Goal: Task Accomplishment & Management: Manage account settings

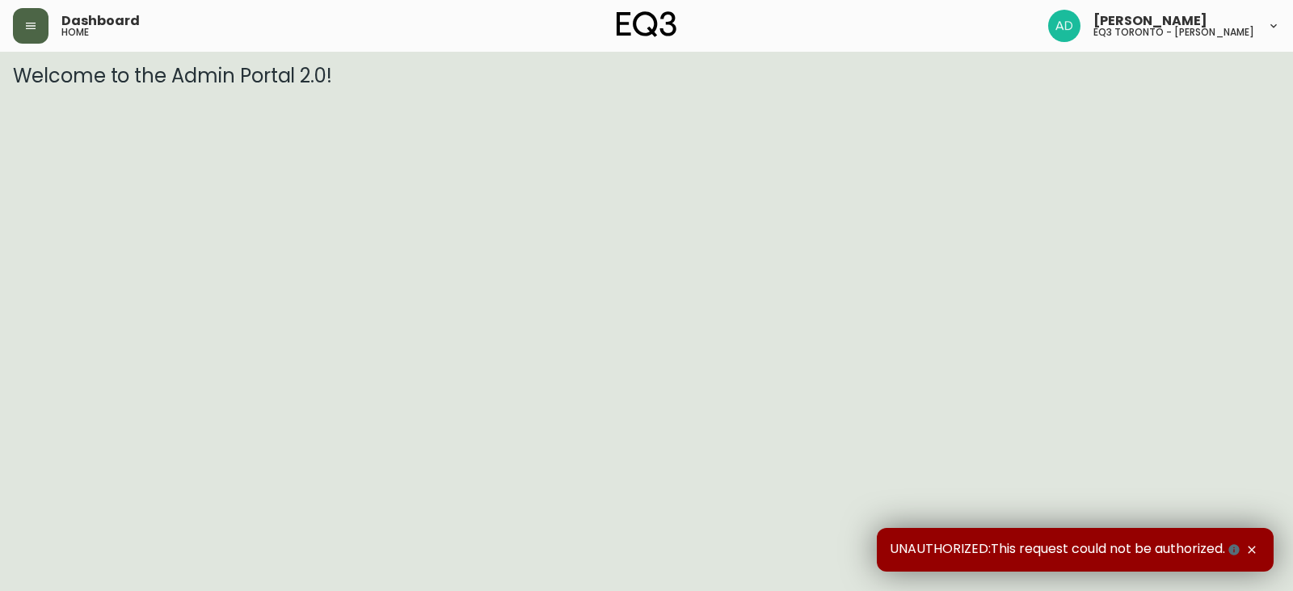
click at [40, 39] on button "button" at bounding box center [31, 26] width 36 height 36
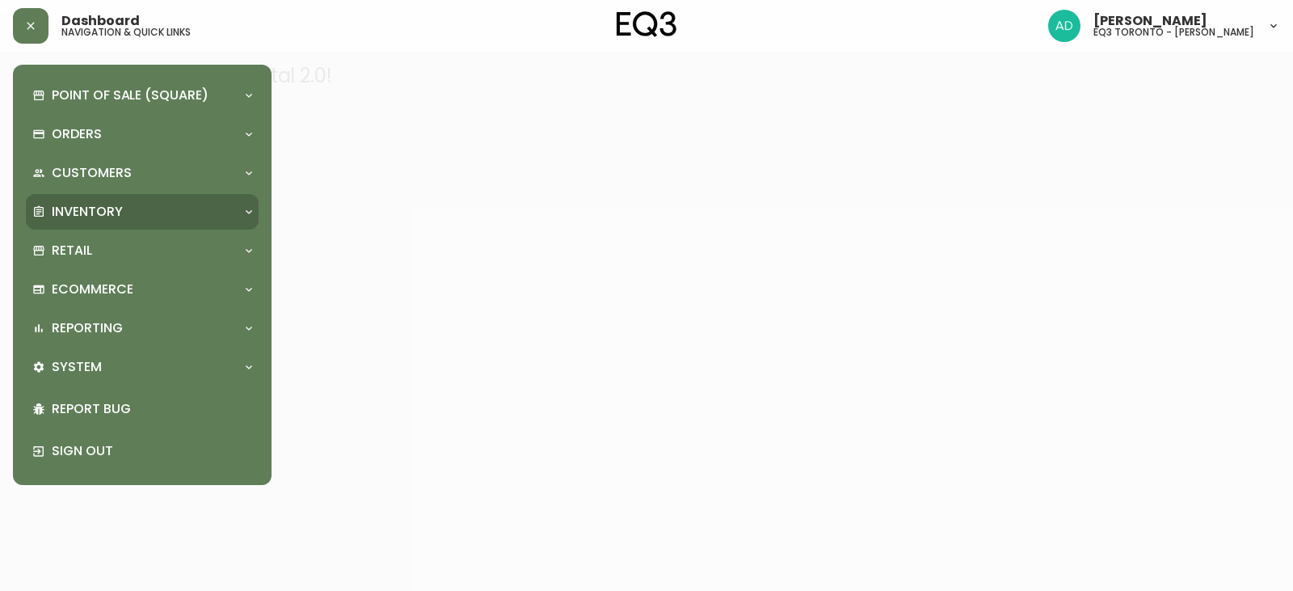
click at [201, 200] on div "Inventory" at bounding box center [142, 212] width 233 height 36
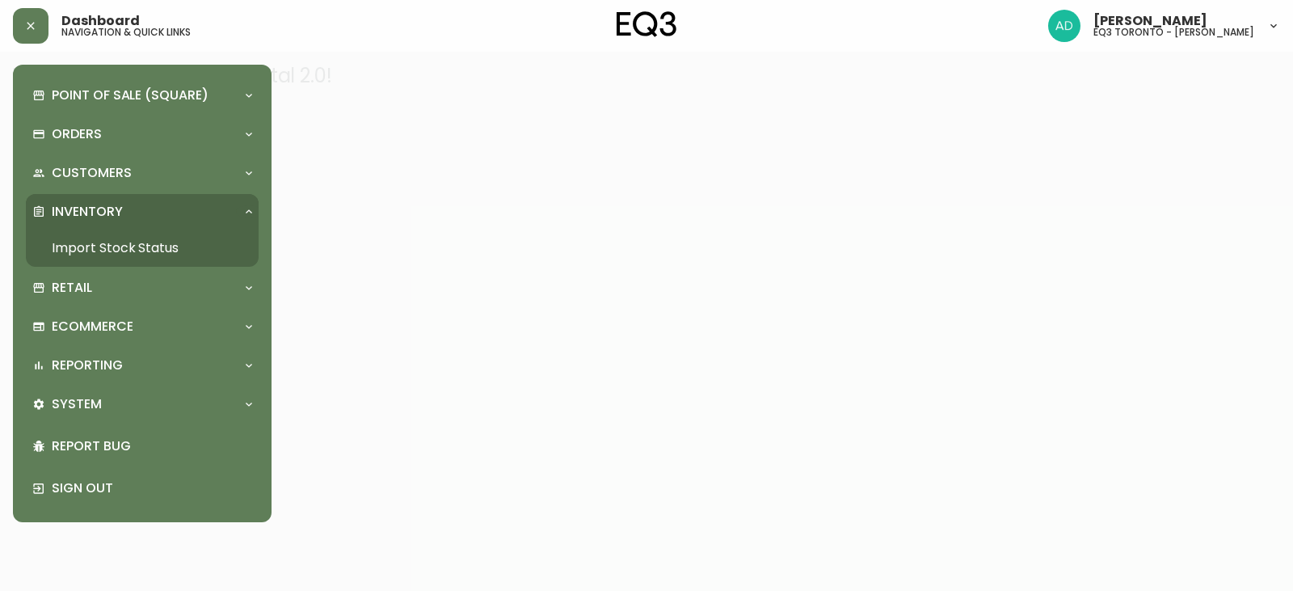
click at [153, 254] on link "Import Stock Status" at bounding box center [142, 247] width 233 height 37
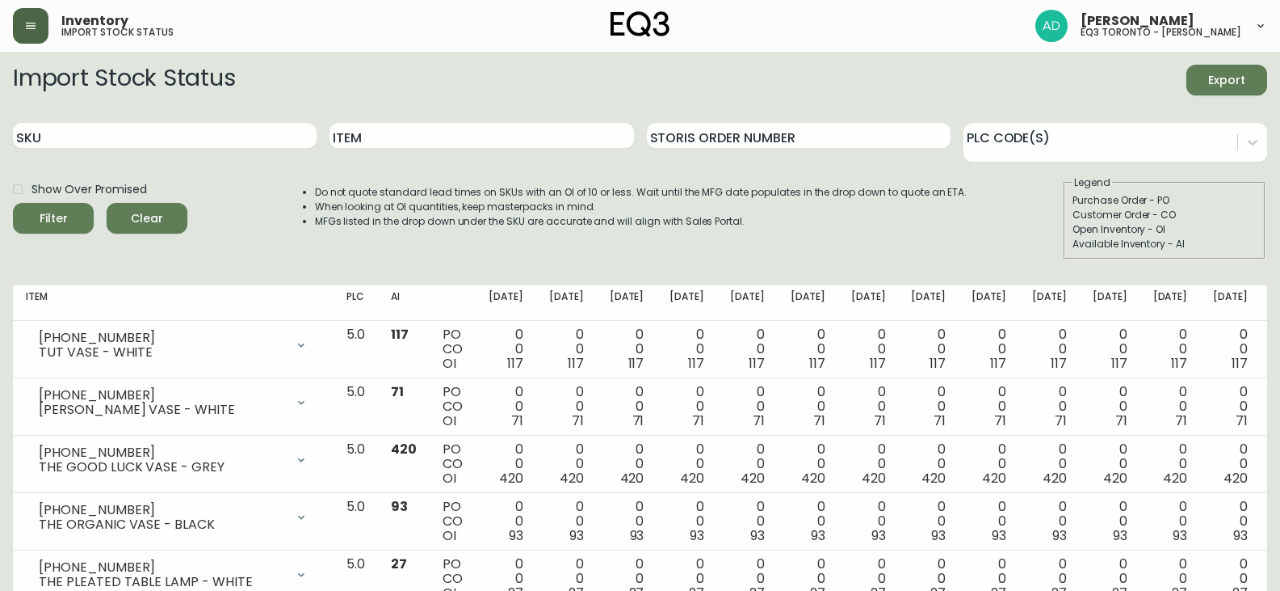
click at [16, 21] on header "Inventory import stock status [PERSON_NAME] eq3 [GEOGRAPHIC_DATA] - [PERSON_NAM…" at bounding box center [640, 26] width 1280 height 52
click at [32, 23] on icon "button" at bounding box center [31, 26] width 10 height 6
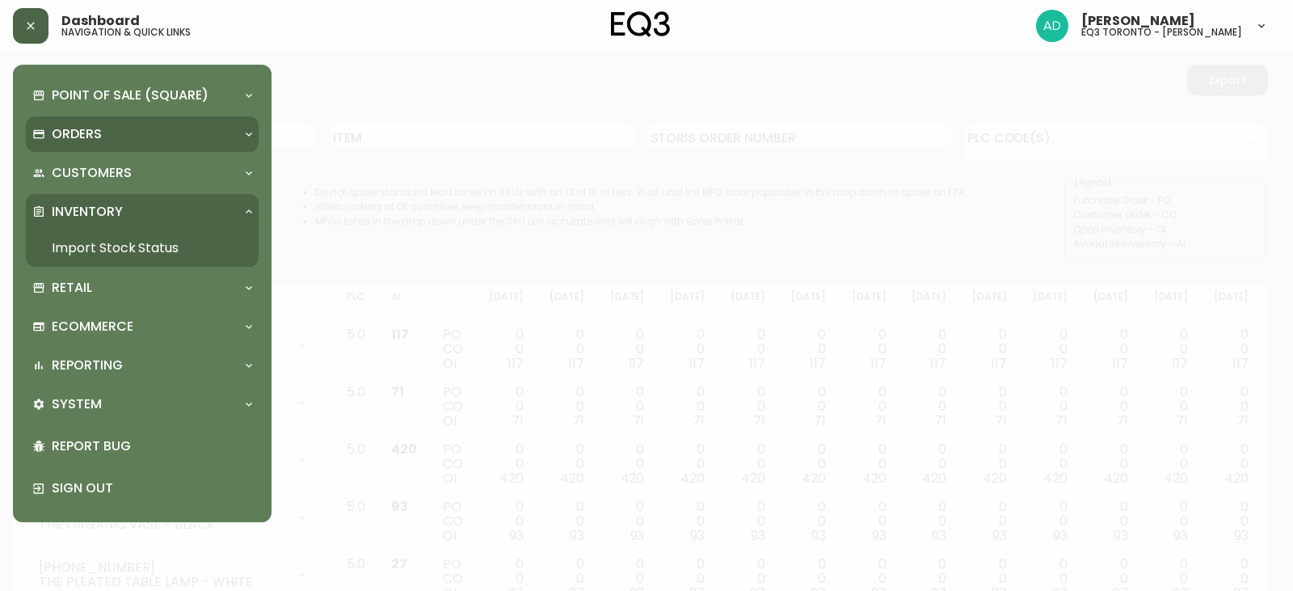
click at [221, 136] on div "Orders" at bounding box center [134, 134] width 204 height 18
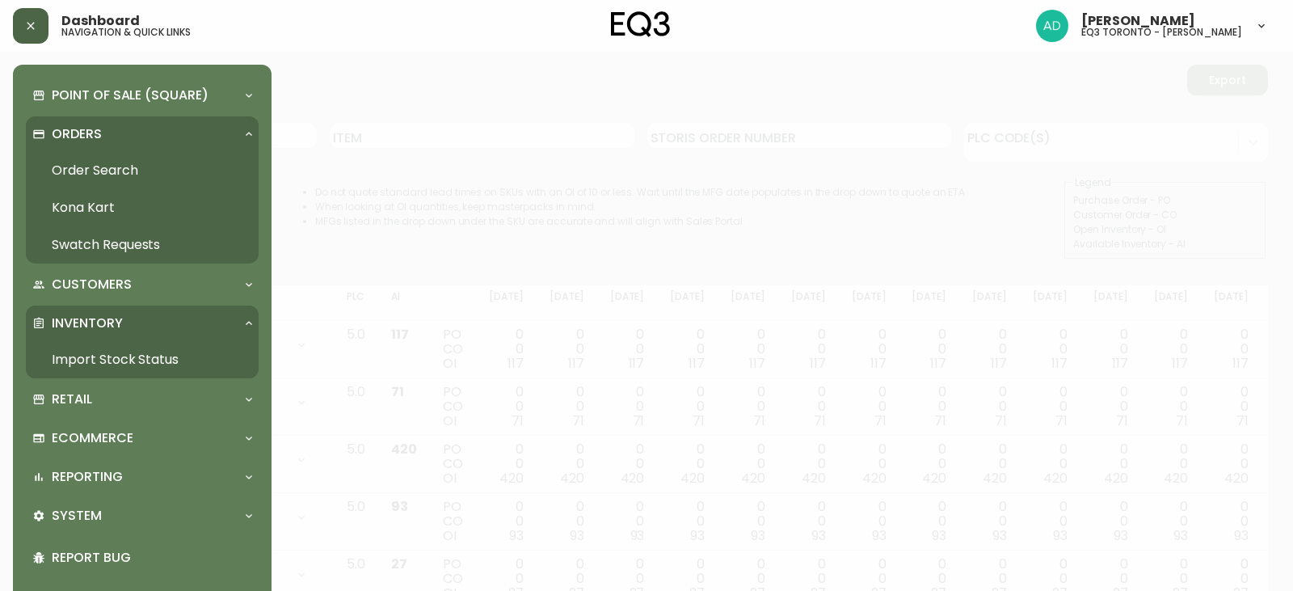
click at [89, 165] on link "Order Search" at bounding box center [142, 170] width 233 height 37
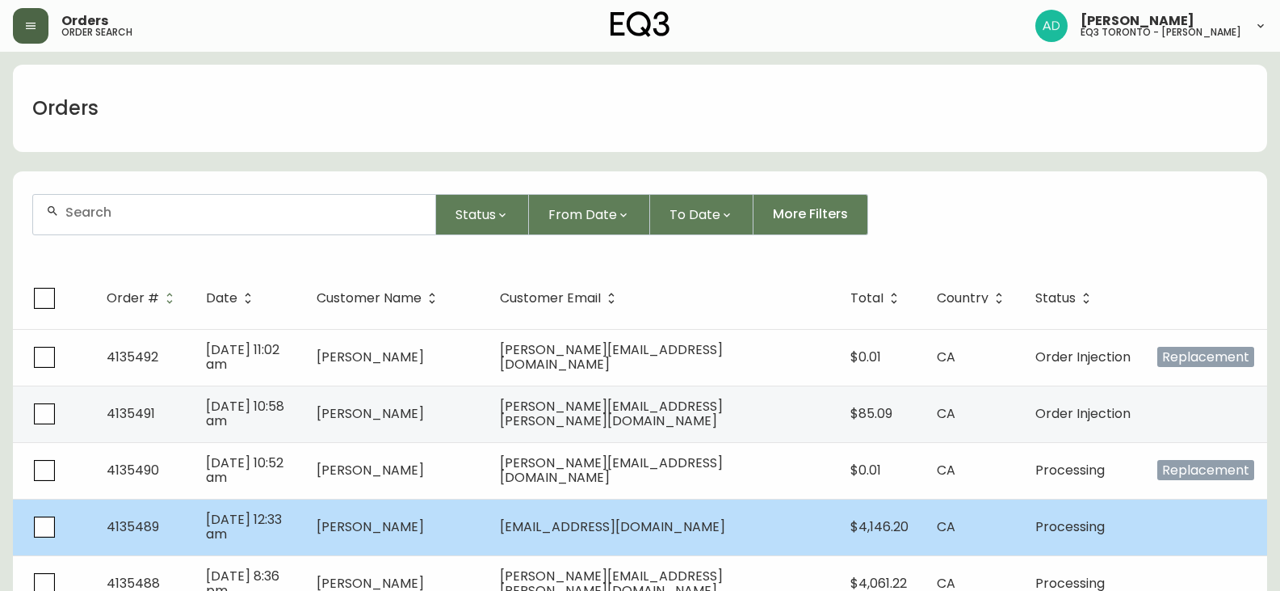
click at [130, 526] on span "4135489" at bounding box center [133, 526] width 53 height 19
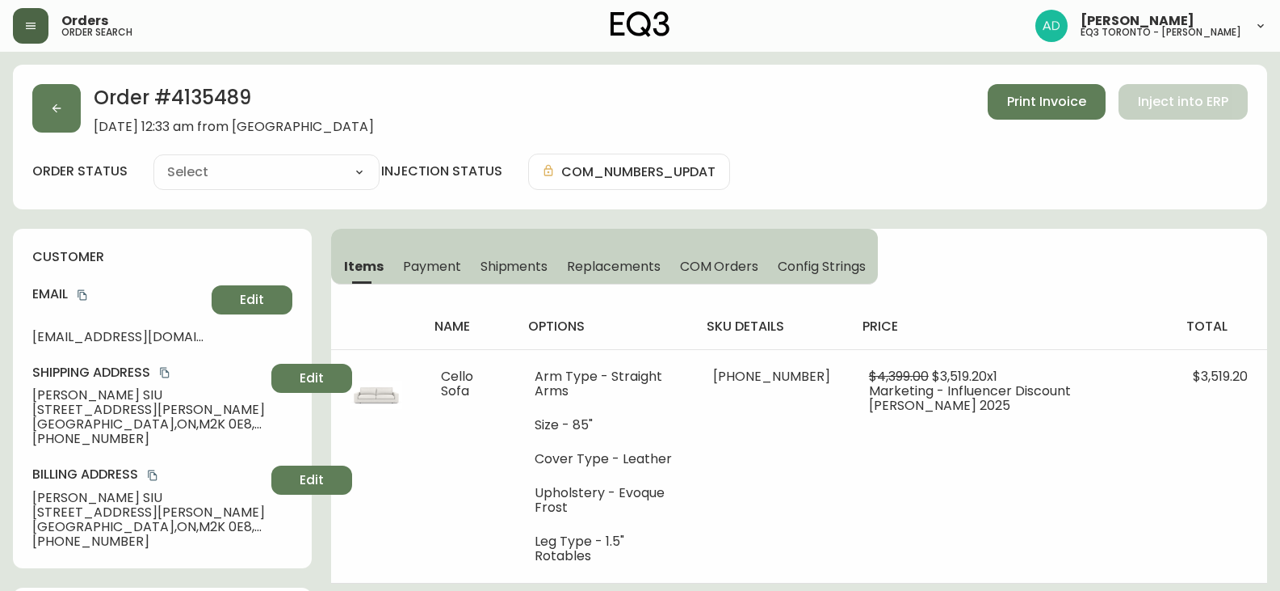
type input "Processing"
select select "PROCESSING"
click at [1065, 107] on span "Print Invoice" at bounding box center [1046, 102] width 79 height 18
drag, startPoint x: 21, startPoint y: 28, endPoint x: 15, endPoint y: 46, distance: 18.7
click at [18, 36] on button "button" at bounding box center [31, 26] width 36 height 36
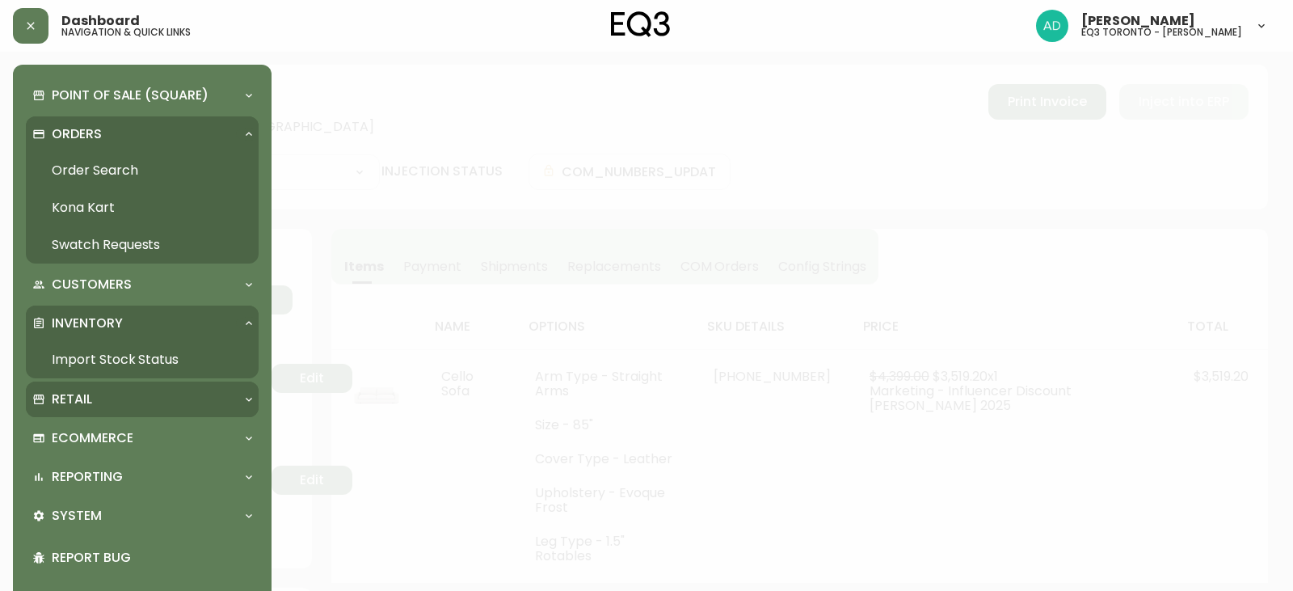
click at [171, 408] on div "Retail" at bounding box center [134, 399] width 204 height 18
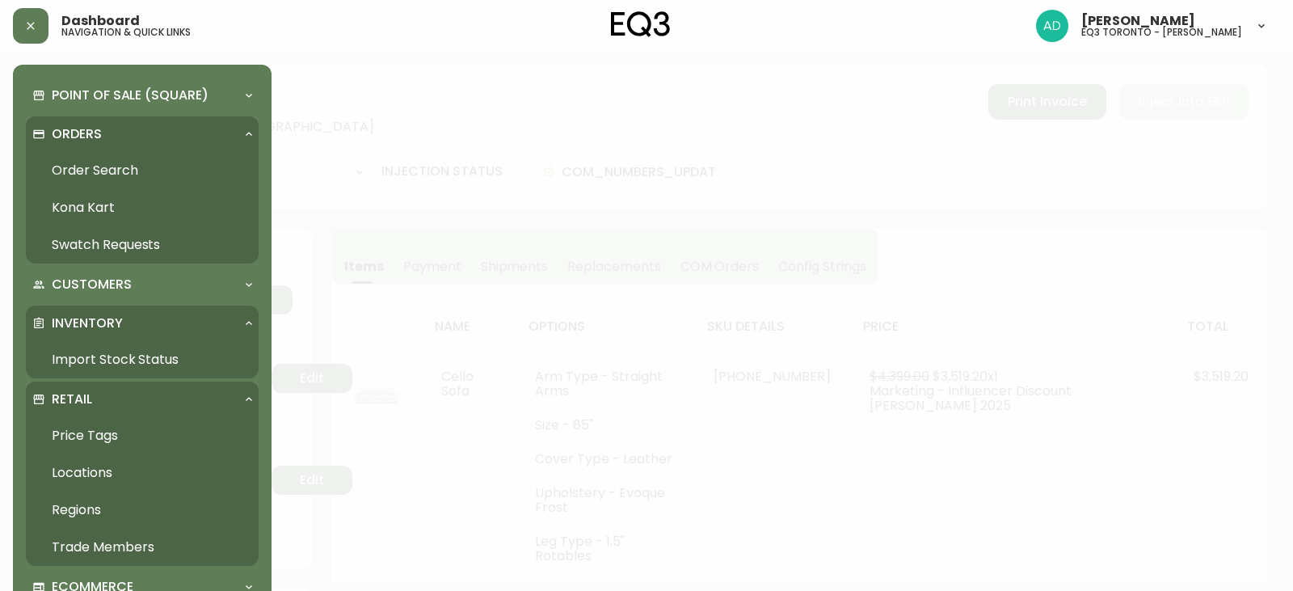
drag, startPoint x: 122, startPoint y: 545, endPoint x: 143, endPoint y: 546, distance: 21.1
click at [124, 545] on link "Trade Members" at bounding box center [142, 546] width 233 height 37
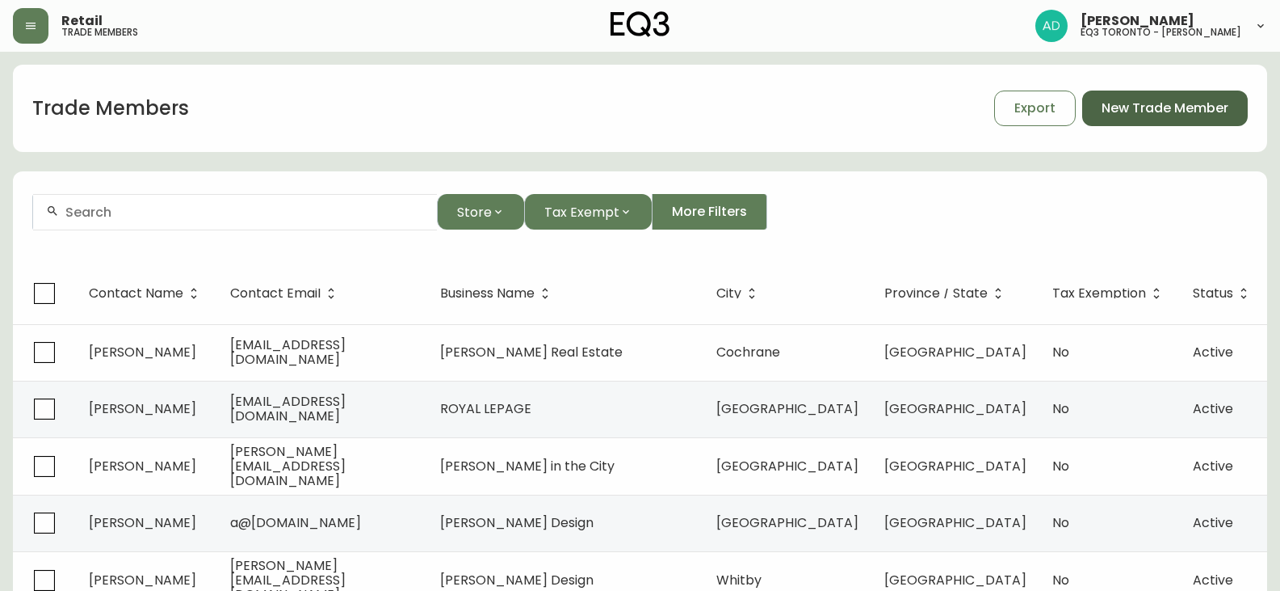
click at [1154, 105] on span "New Trade Member" at bounding box center [1165, 108] width 127 height 18
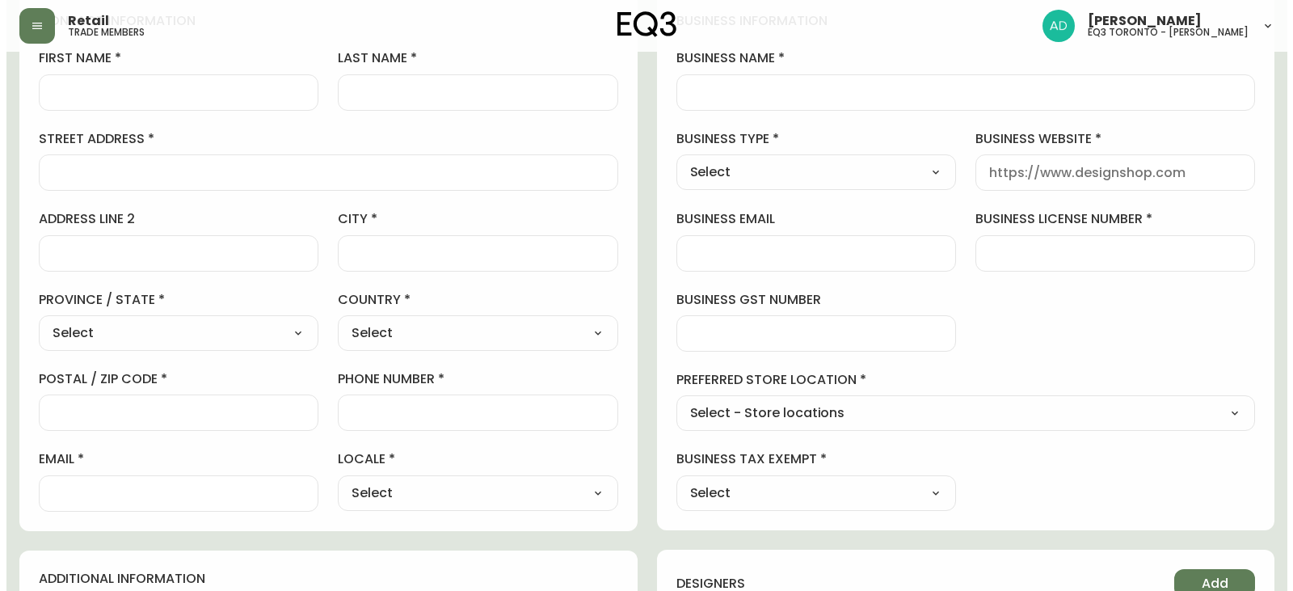
scroll to position [242, 0]
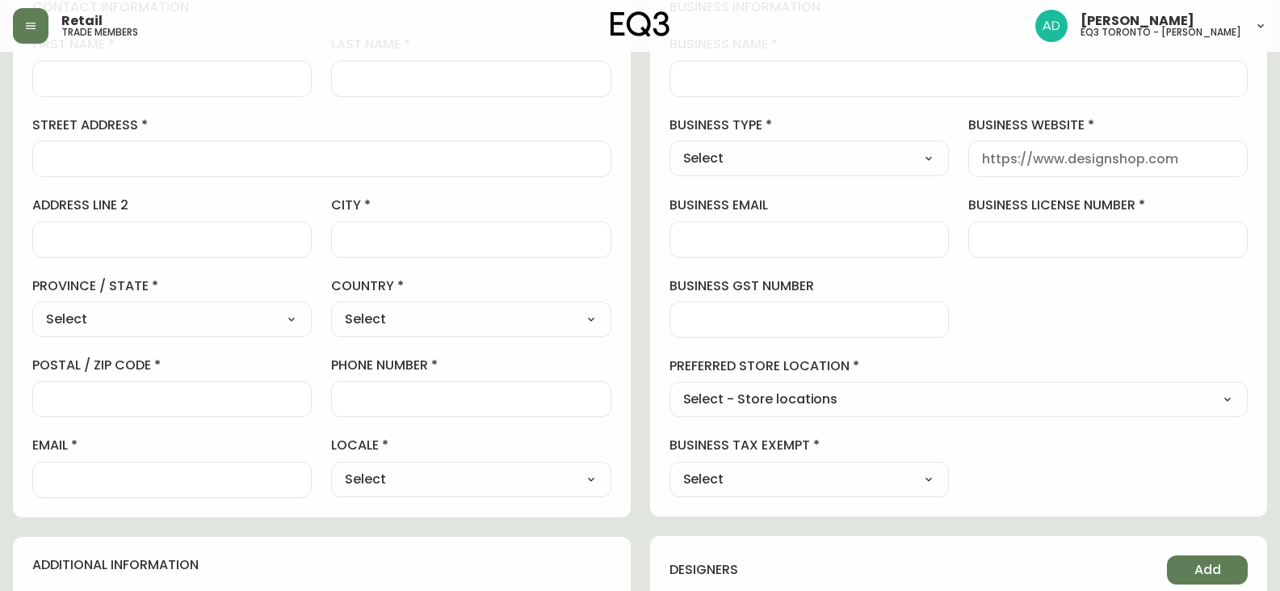
click at [25, 31] on icon "button" at bounding box center [30, 25] width 13 height 13
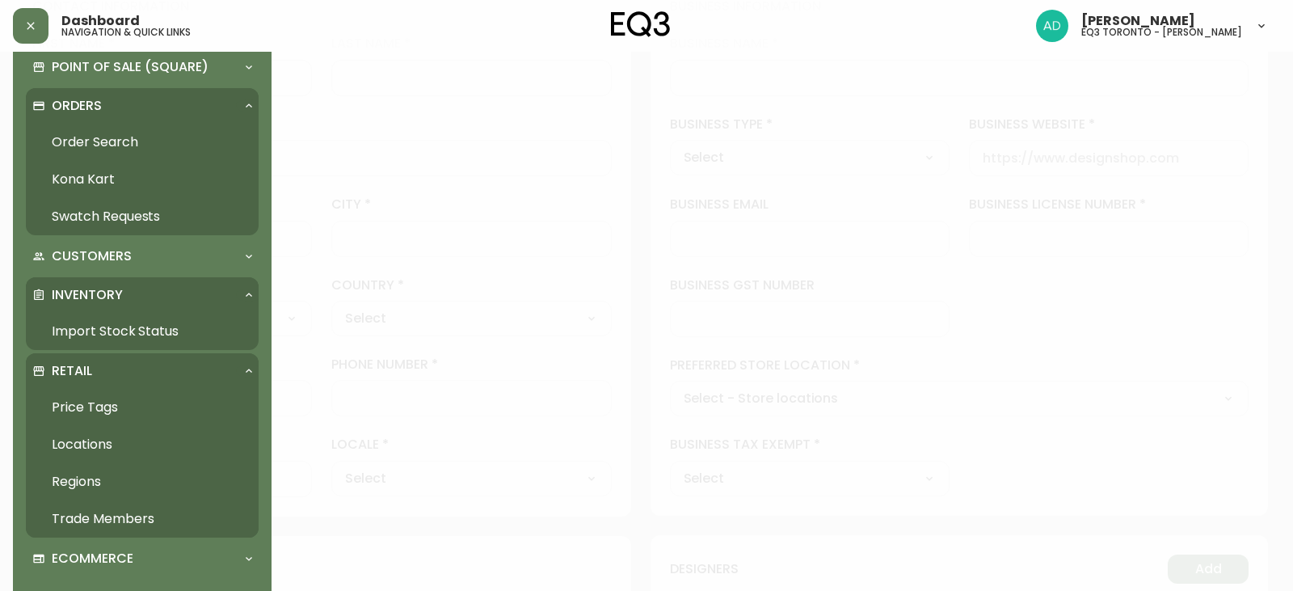
scroll to position [0, 0]
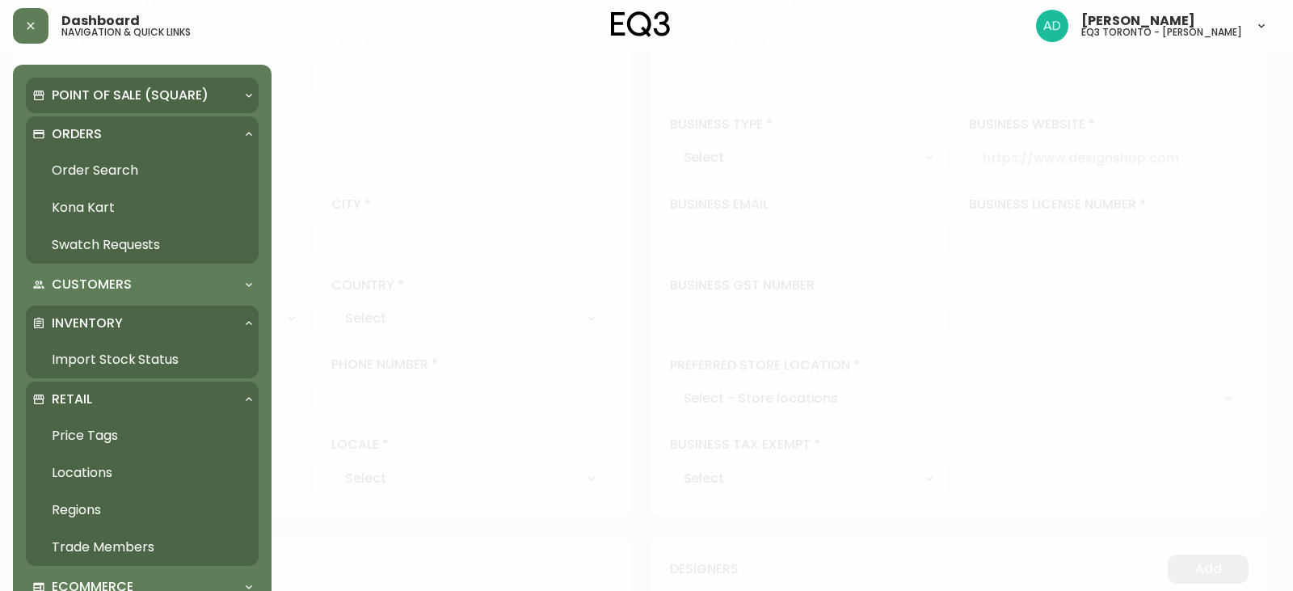
click at [193, 104] on div "Point of Sale (Square)" at bounding box center [142, 96] width 233 height 36
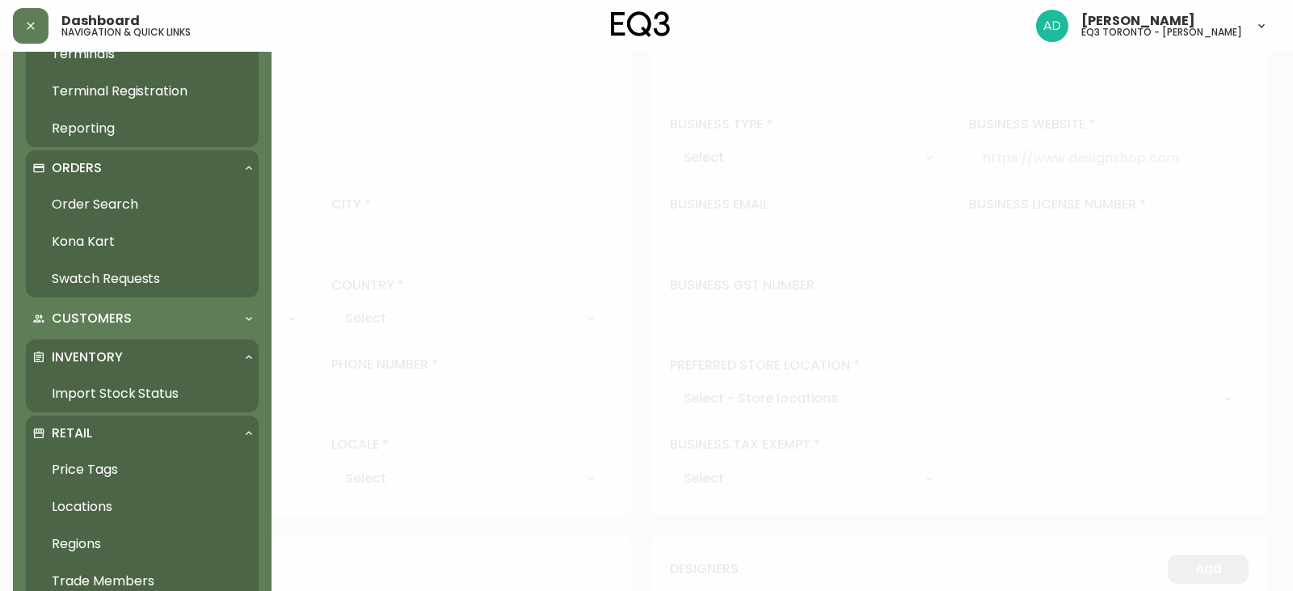
scroll to position [162, 0]
